Goal: Transaction & Acquisition: Purchase product/service

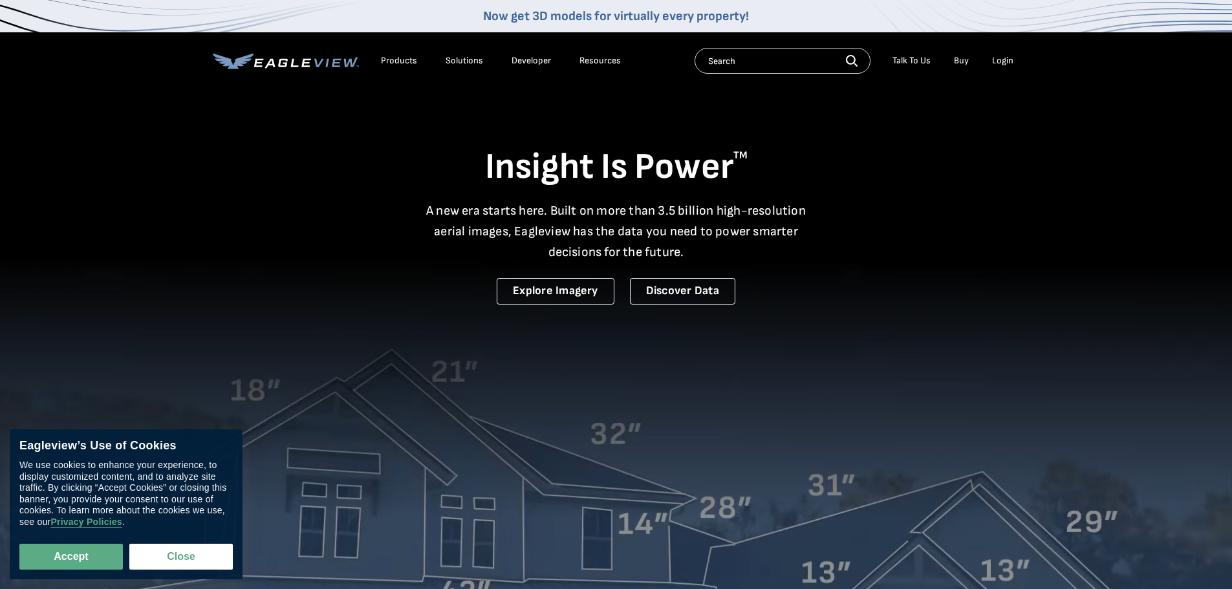
click at [1001, 60] on div "Login" at bounding box center [1002, 61] width 21 height 12
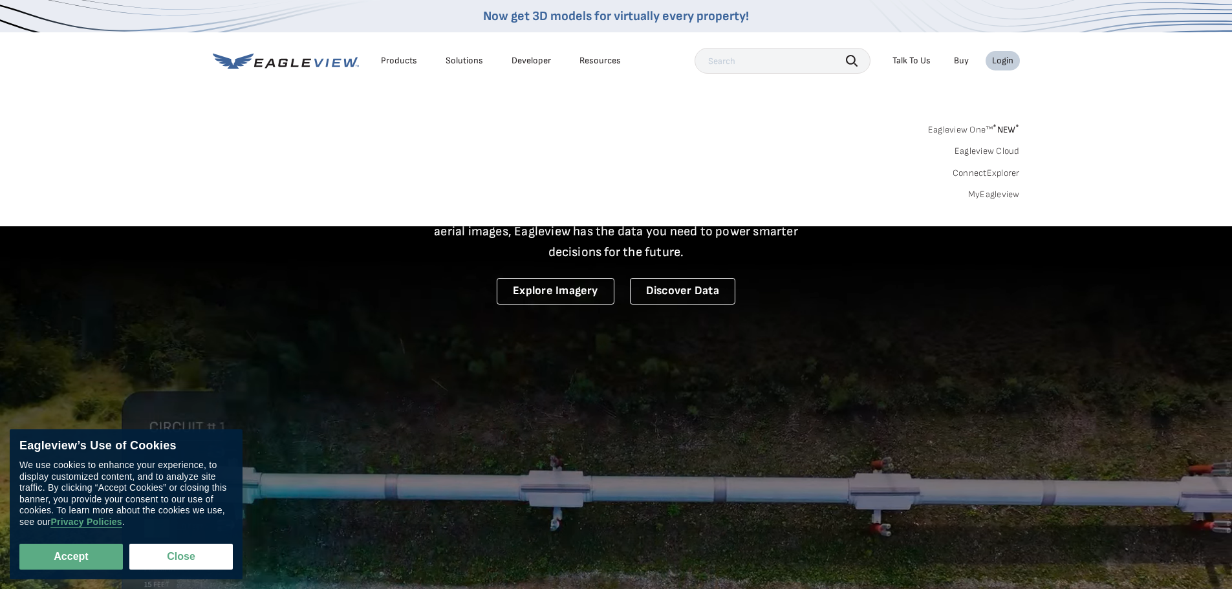
click at [992, 194] on link "MyEagleview" at bounding box center [994, 195] width 52 height 12
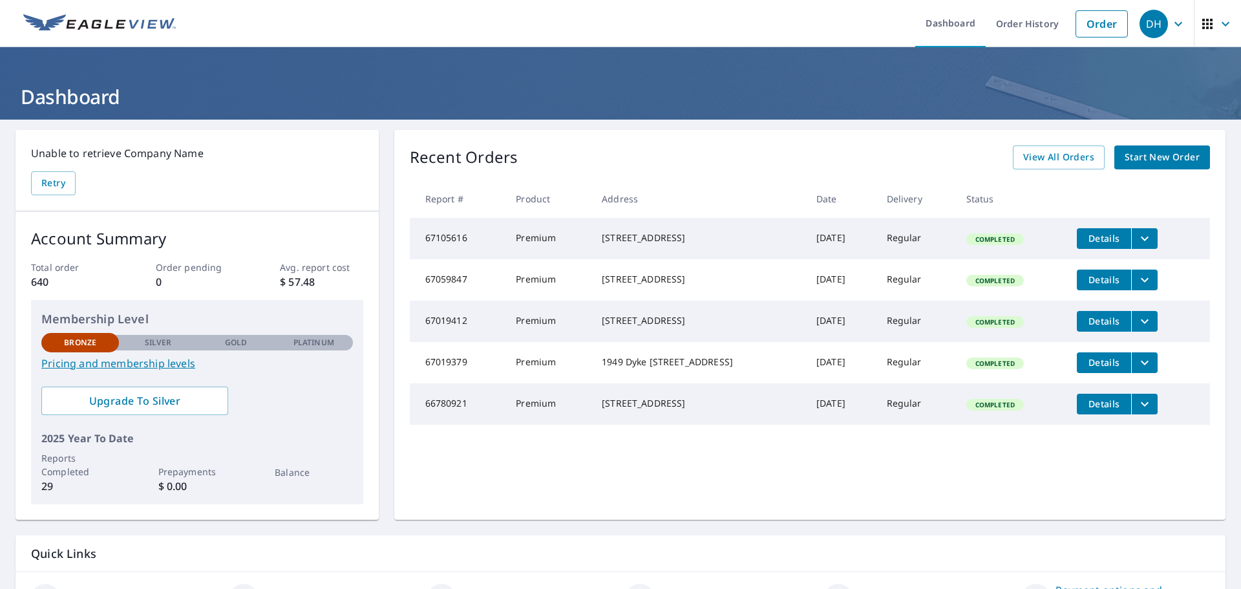
click at [1146, 154] on span "Start New Order" at bounding box center [1162, 157] width 75 height 16
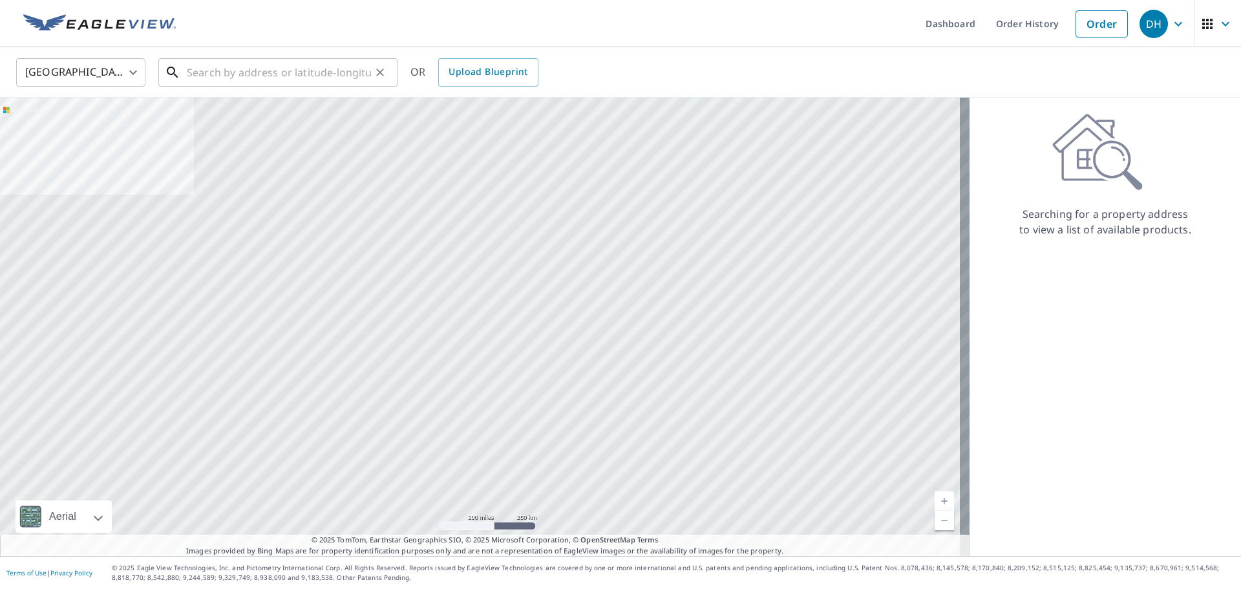
click at [208, 73] on input "text" at bounding box center [279, 72] width 184 height 36
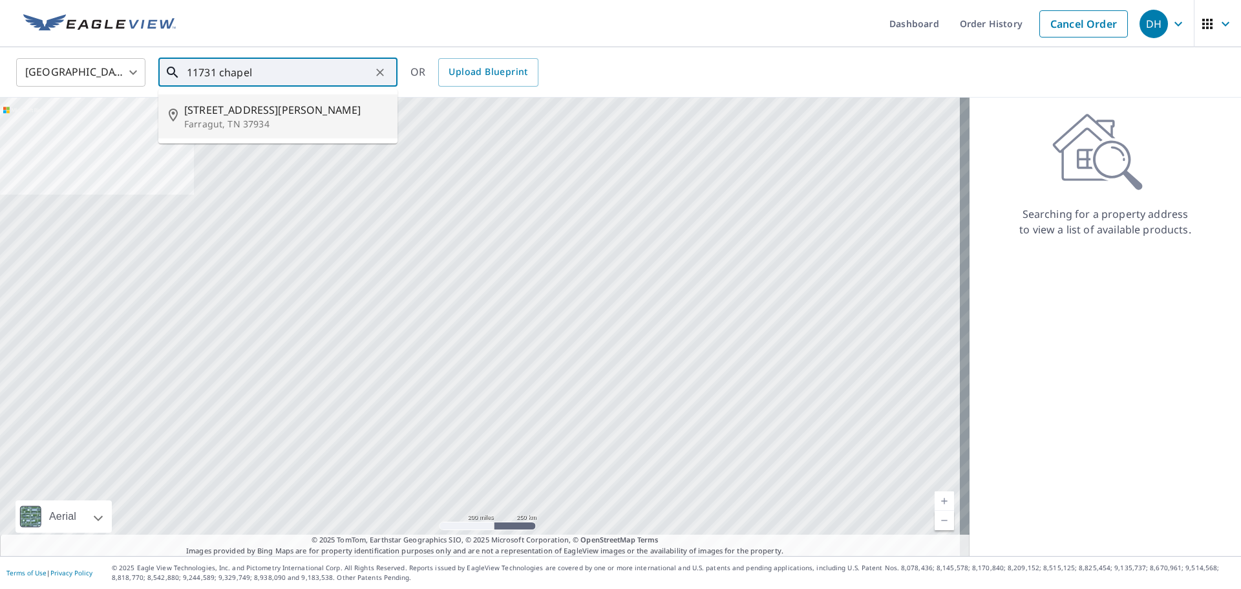
click at [239, 111] on span "[STREET_ADDRESS][PERSON_NAME]" at bounding box center [285, 110] width 203 height 16
type input "[STREET_ADDRESS][PERSON_NAME]"
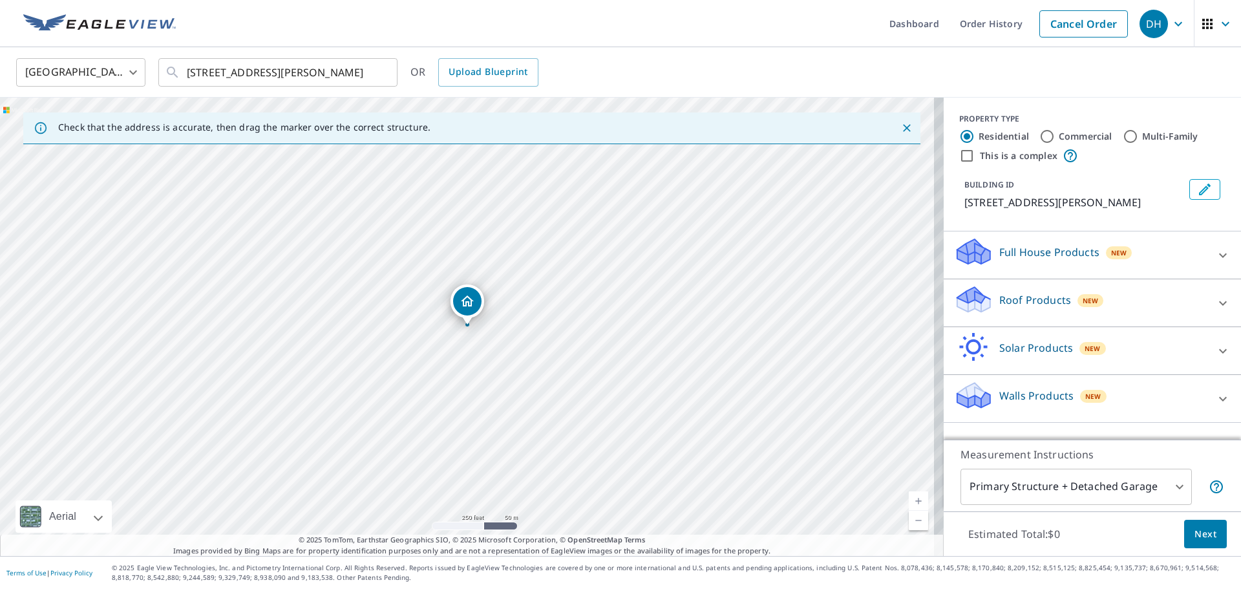
click at [909, 498] on link "Current Level 17, Zoom In" at bounding box center [918, 500] width 19 height 19
click at [909, 498] on link "Current Level 18, Zoom In" at bounding box center [918, 500] width 19 height 19
click at [909, 498] on link "Current Level 19, Zoom In" at bounding box center [918, 500] width 19 height 19
click at [1015, 299] on p "Roof Products" at bounding box center [1035, 300] width 72 height 16
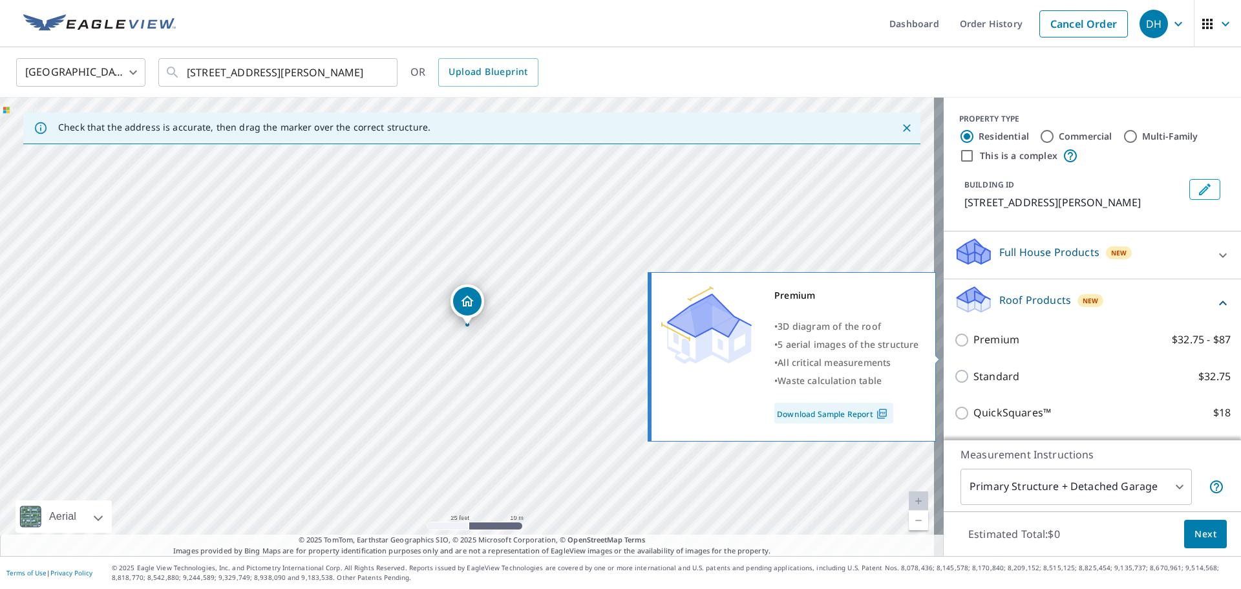
click at [954, 348] on input "Premium $32.75 - $87" at bounding box center [963, 340] width 19 height 16
checkbox input "true"
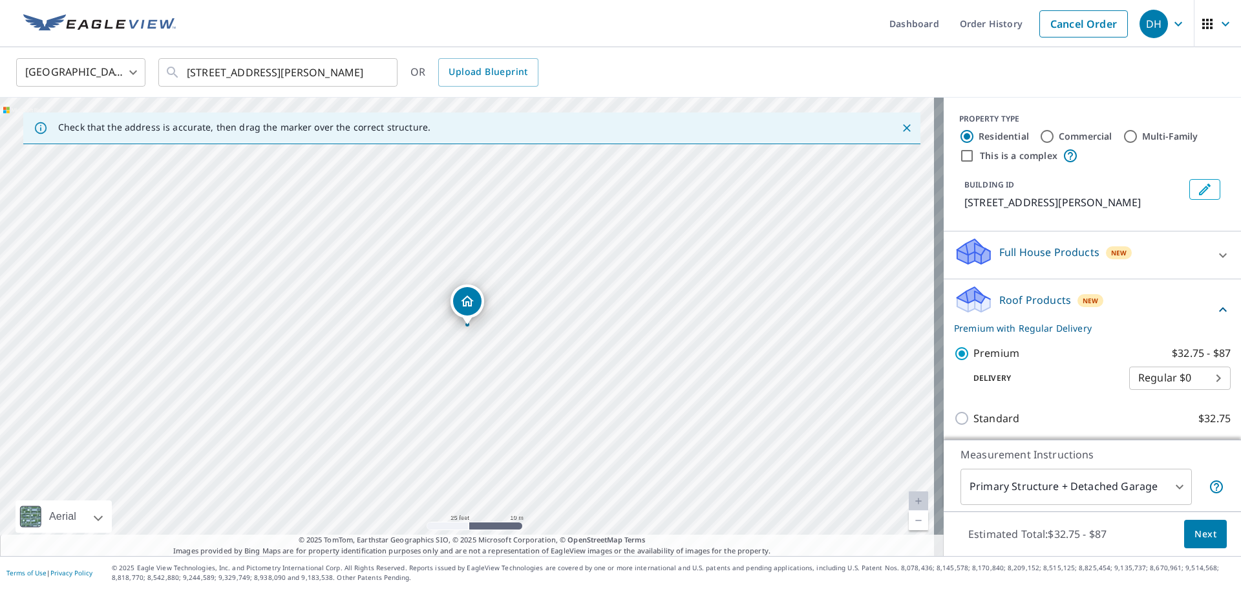
click at [1165, 486] on body "DH DH Dashboard Order History Cancel Order DH United States US ​ 11731 Chapel G…" at bounding box center [620, 294] width 1241 height 589
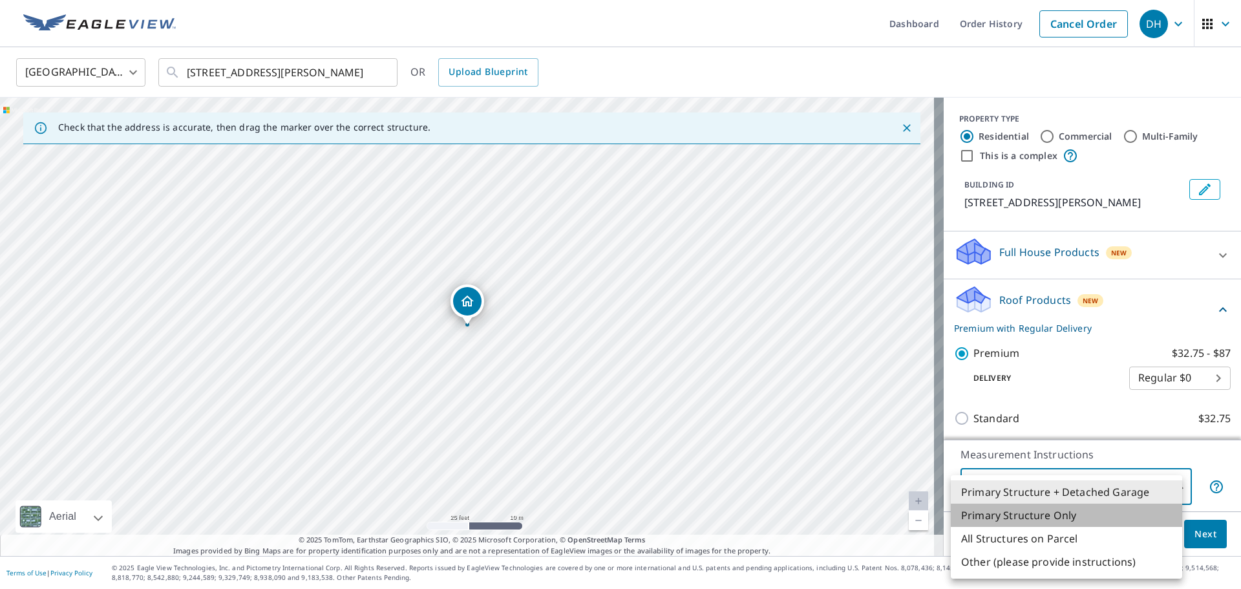
click at [1033, 514] on li "Primary Structure Only" at bounding box center [1066, 515] width 231 height 23
type input "2"
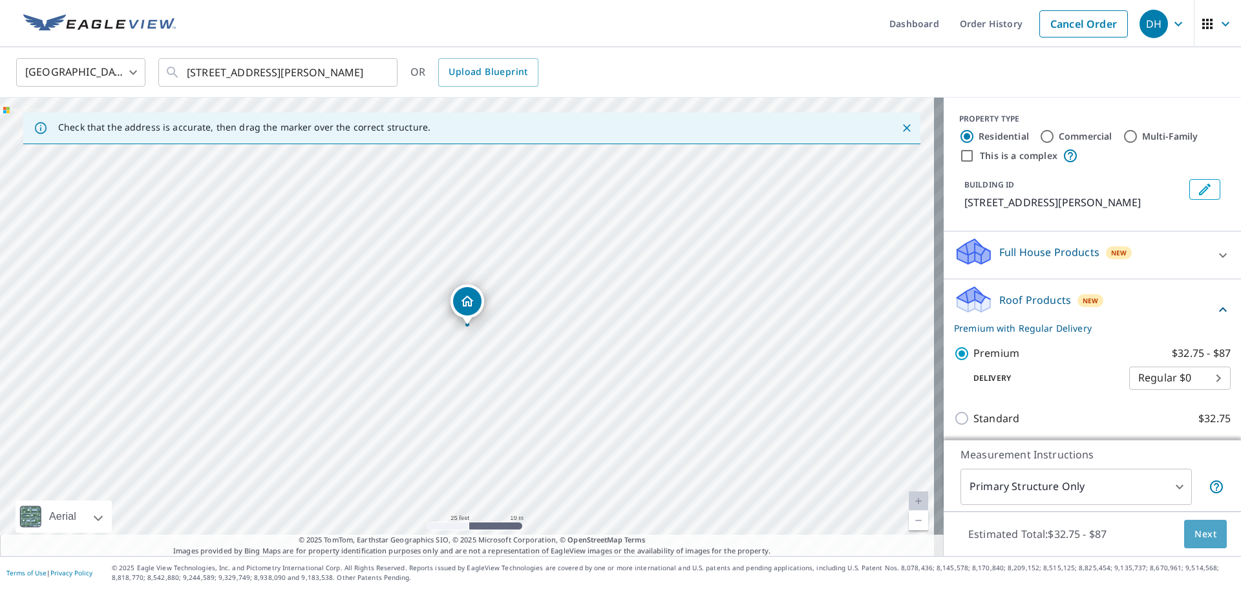
click at [1195, 531] on span "Next" at bounding box center [1206, 534] width 22 height 16
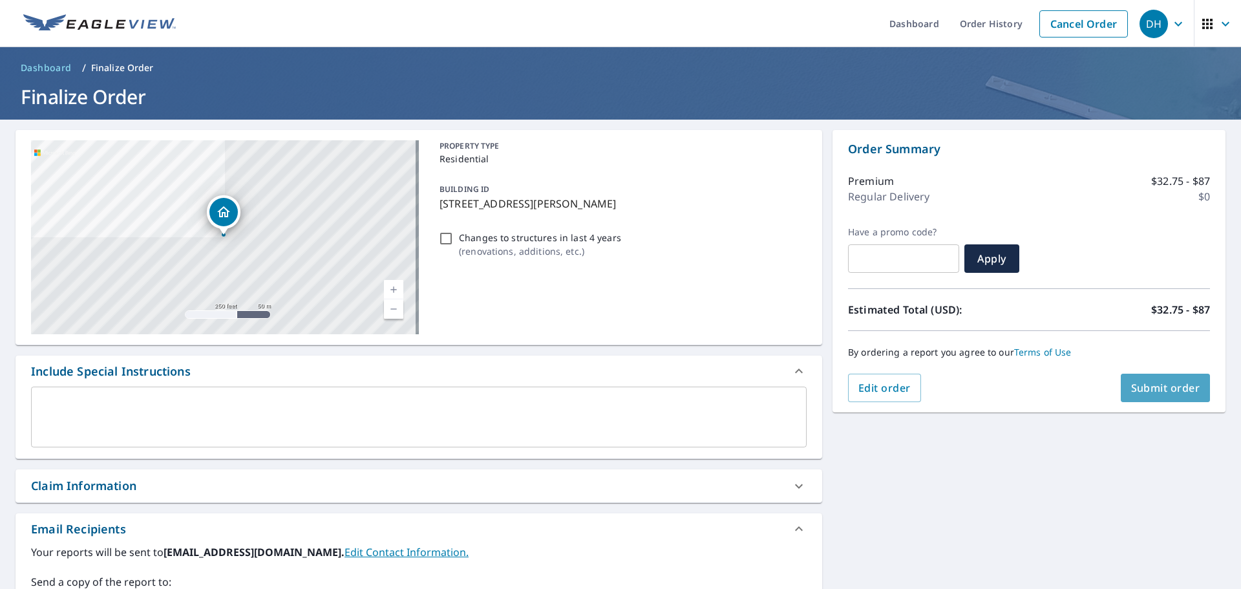
click at [1131, 389] on span "Submit order" at bounding box center [1165, 388] width 69 height 14
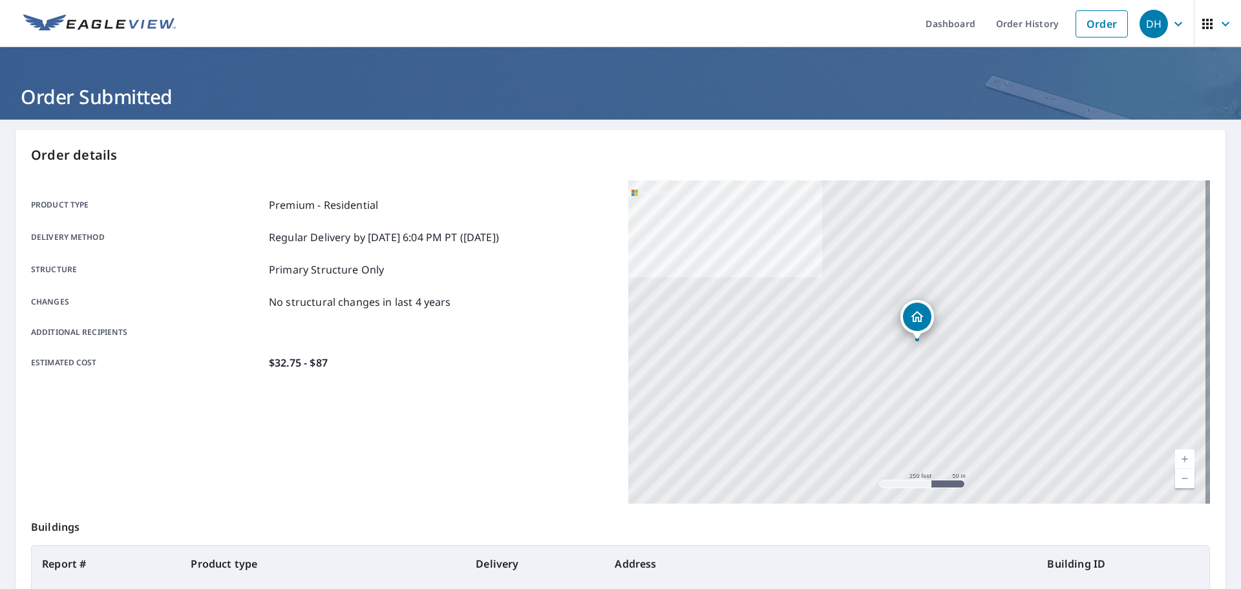
click at [1171, 23] on icon "button" at bounding box center [1179, 24] width 16 height 16
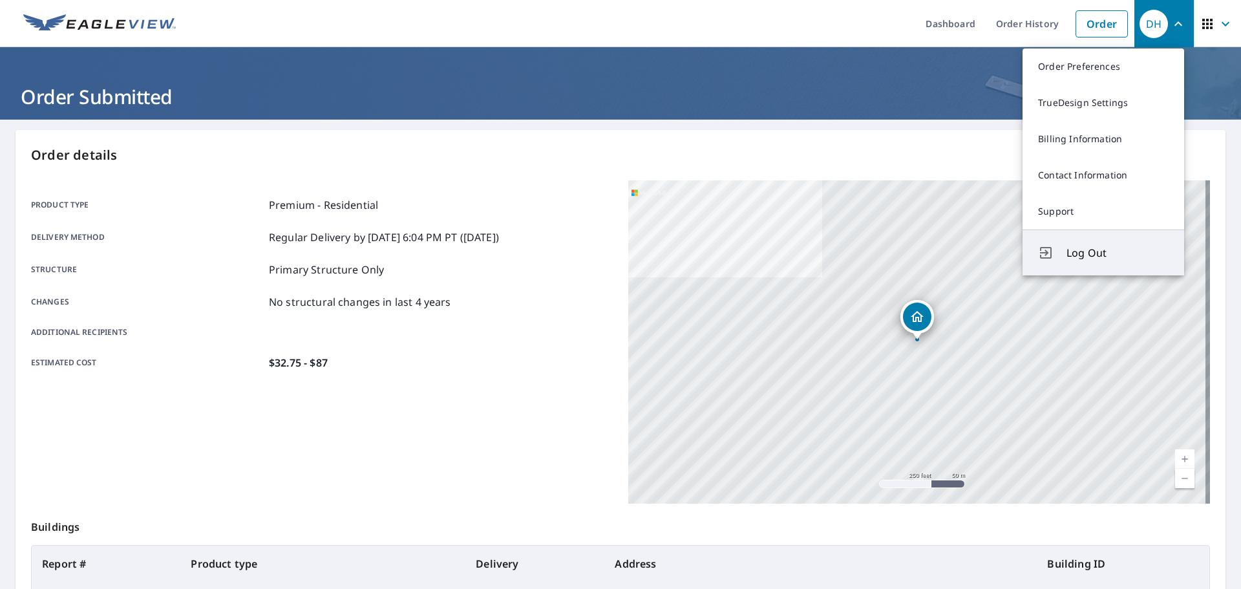
click at [1076, 255] on span "Log Out" at bounding box center [1118, 253] width 102 height 16
